Goal: Transaction & Acquisition: Purchase product/service

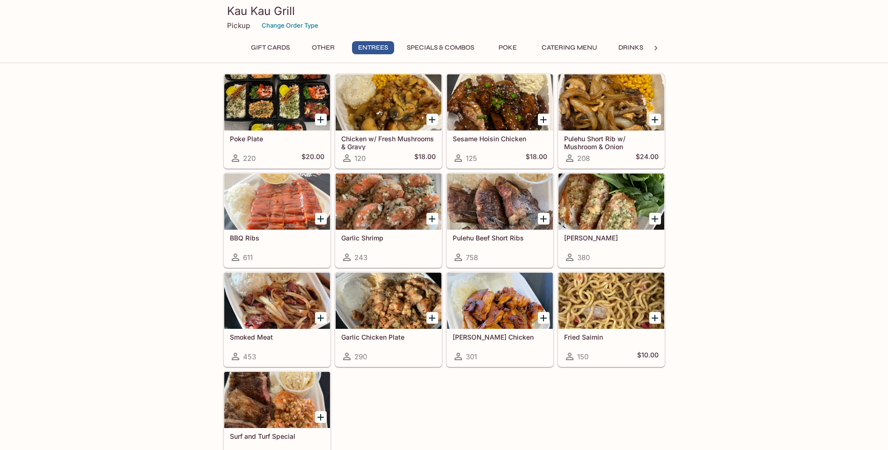
scroll to position [515, 0]
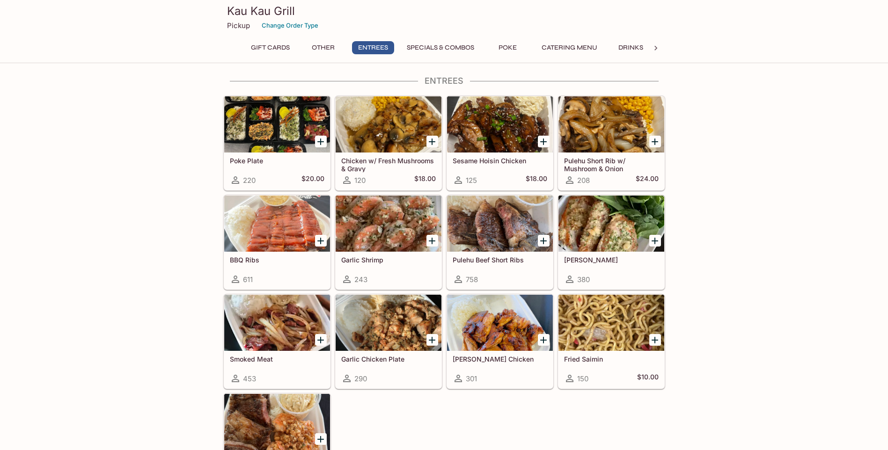
click at [259, 234] on div at bounding box center [277, 224] width 106 height 56
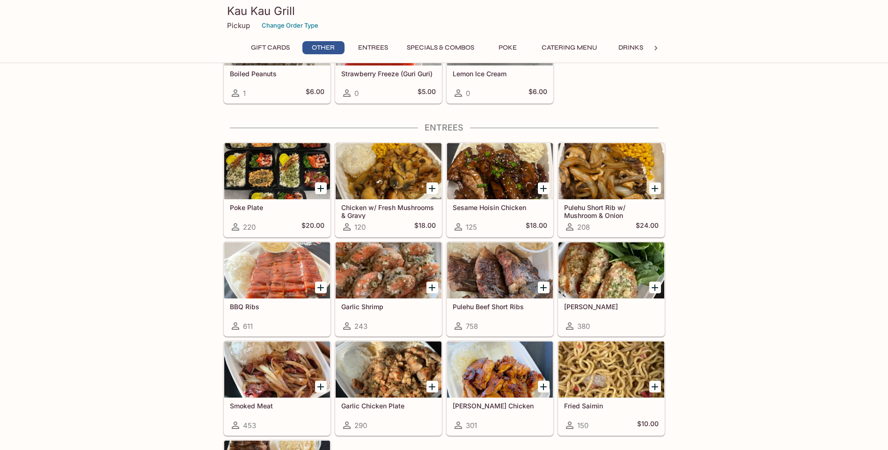
scroll to position [396, 0]
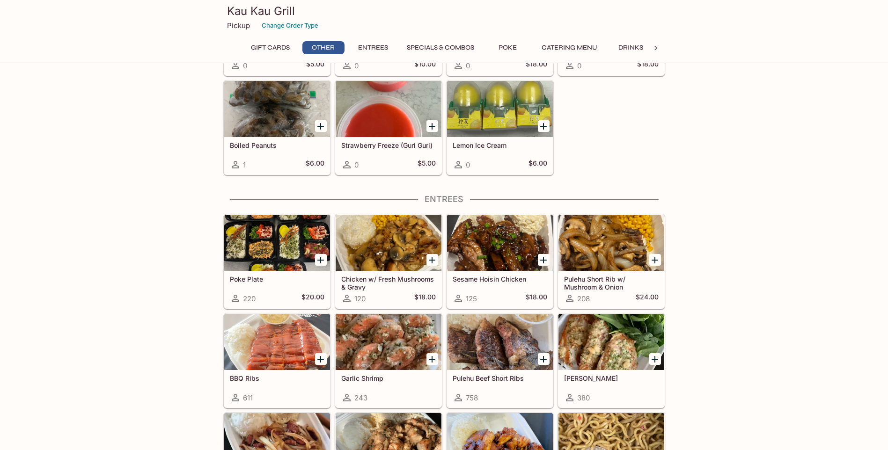
click at [612, 242] on div at bounding box center [611, 243] width 106 height 56
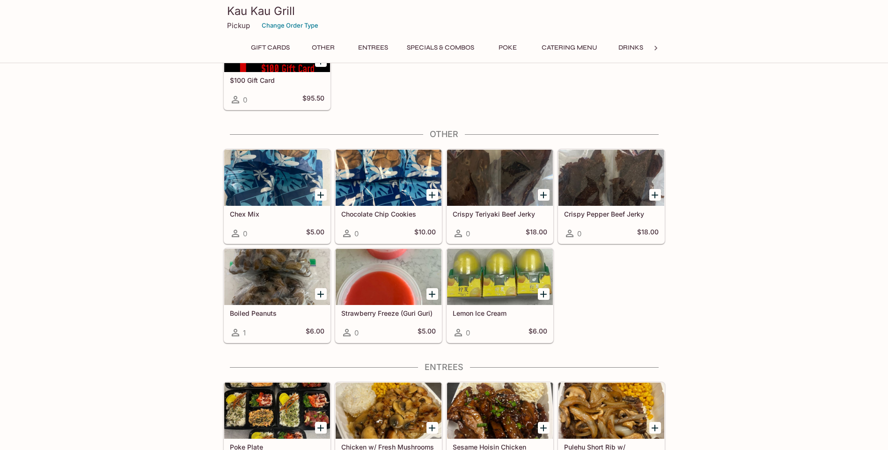
scroll to position [225, 0]
